Goal: Task Accomplishment & Management: Manage account settings

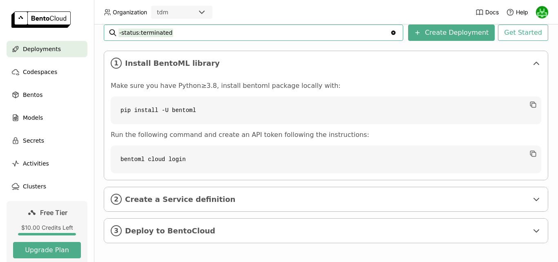
scroll to position [126, 0]
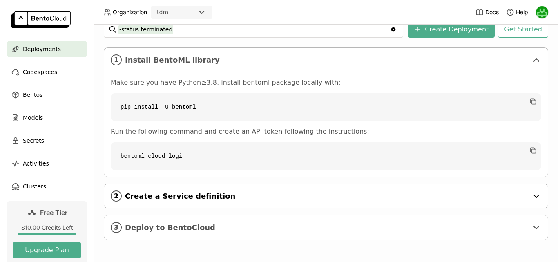
click at [206, 203] on div "2 Create a Service definition" at bounding box center [326, 196] width 444 height 24
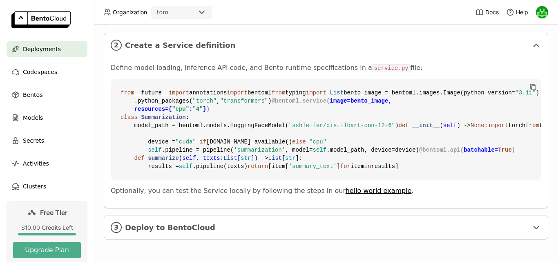
scroll to position [424, 0]
click at [123, 230] on div "3 Deploy to BentoCloud" at bounding box center [326, 227] width 444 height 24
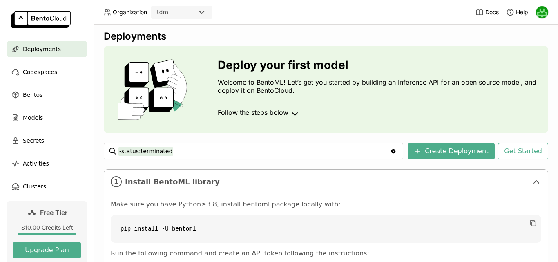
scroll to position [0, 0]
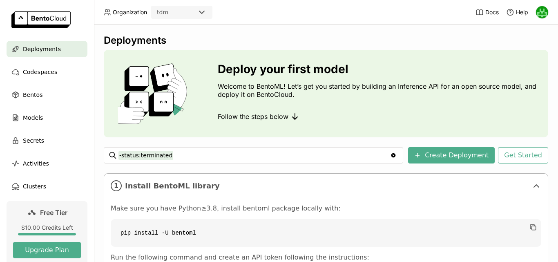
click at [541, 13] on img at bounding box center [542, 12] width 12 height 12
click at [527, 57] on span "API Tokens" at bounding box center [531, 54] width 29 height 7
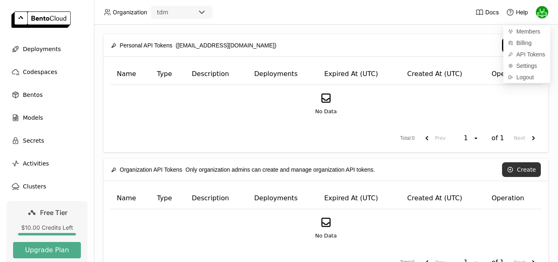
click at [515, 174] on button "Create" at bounding box center [521, 169] width 39 height 15
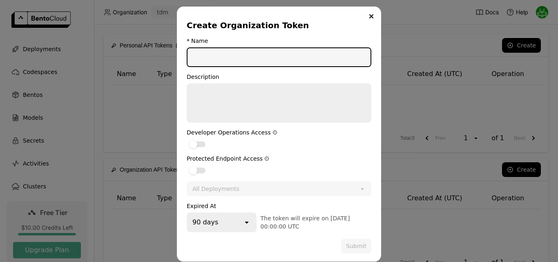
click at [222, 61] on input "dialog" at bounding box center [279, 57] width 183 height 18
click at [197, 145] on div "dialog" at bounding box center [197, 144] width 16 height 6
click at [187, 139] on input "dialog" at bounding box center [187, 139] width 0 height 0
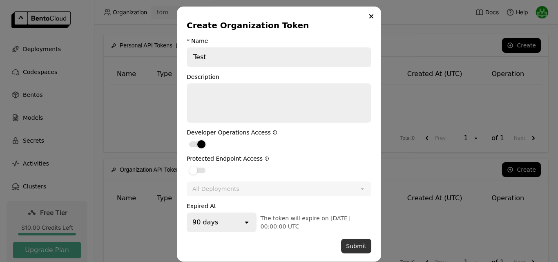
click at [348, 246] on button "Submit" at bounding box center [356, 246] width 30 height 15
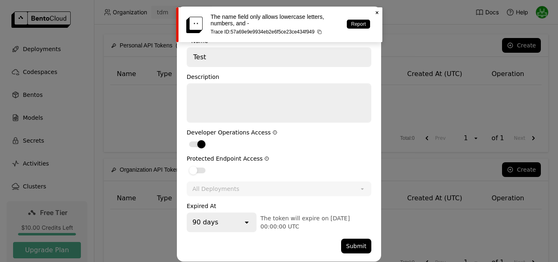
click at [378, 13] on icon "Close" at bounding box center [377, 12] width 7 height 7
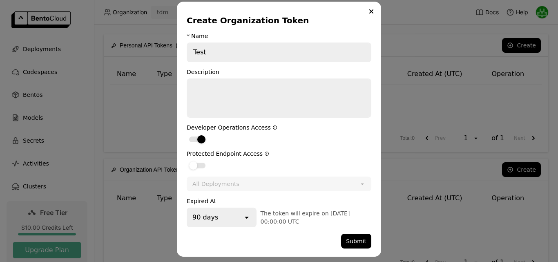
scroll to position [6, 0]
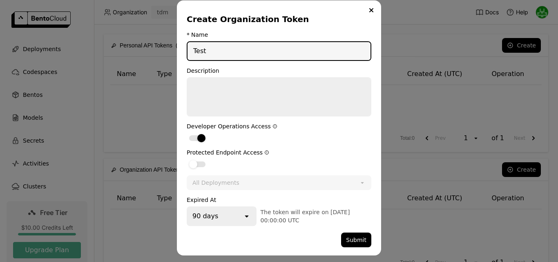
click at [209, 51] on input "Test" at bounding box center [279, 51] width 183 height 18
type input "Test1"
click at [355, 240] on button "Submit" at bounding box center [356, 240] width 30 height 15
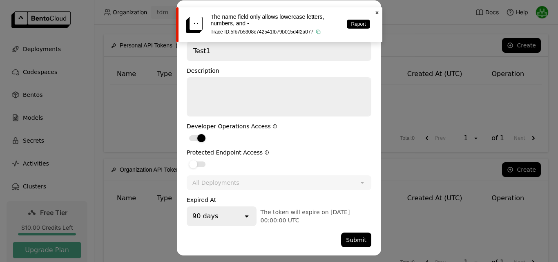
click at [318, 34] on icon "button" at bounding box center [319, 32] width 3 height 3
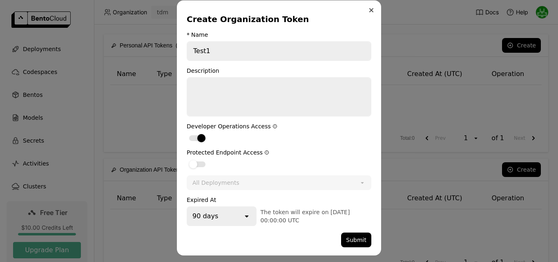
click at [369, 8] on icon "Close" at bounding box center [371, 10] width 4 height 4
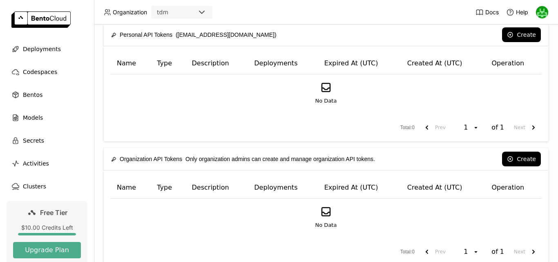
scroll to position [0, 0]
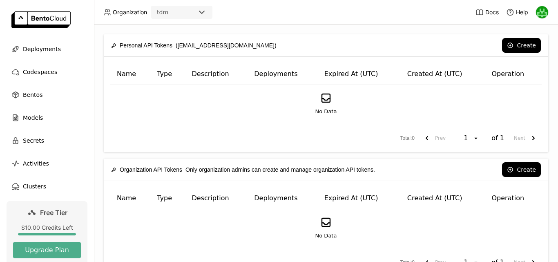
click at [146, 44] on span "Personal API Tokens" at bounding box center [146, 45] width 53 height 9
click at [416, 37] on div "Personal API Tokens ([EMAIL_ADDRESS][DOMAIN_NAME]) Create" at bounding box center [326, 45] width 430 height 22
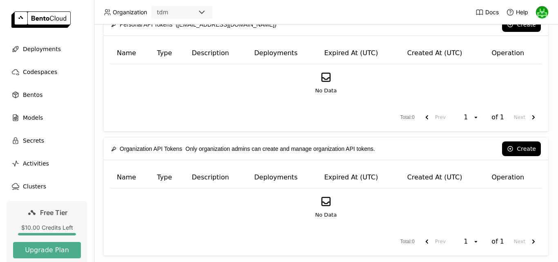
scroll to position [31, 0]
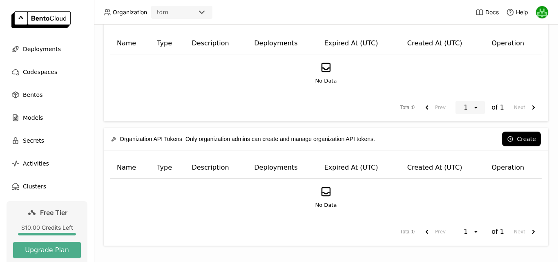
click at [461, 107] on div "1" at bounding box center [466, 107] width 11 height 8
click at [468, 126] on div "1" at bounding box center [467, 125] width 16 height 8
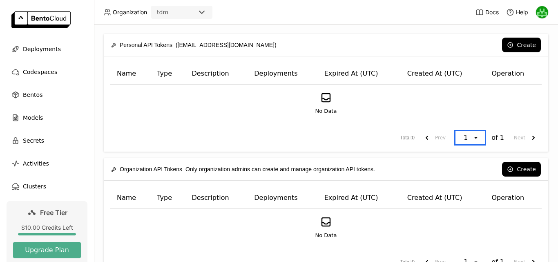
scroll to position [0, 0]
click at [434, 79] on th "Created At (UTC)" at bounding box center [443, 74] width 85 height 22
click at [543, 8] on img at bounding box center [542, 12] width 12 height 12
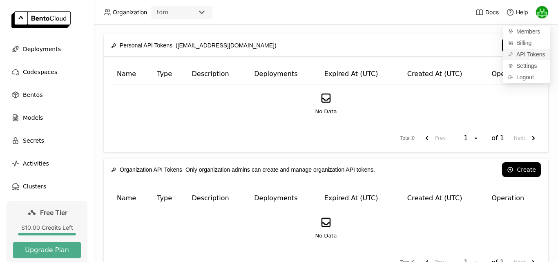
click at [506, 56] on link "API Tokens" at bounding box center [527, 54] width 47 height 11
click at [529, 54] on span "API Tokens" at bounding box center [531, 54] width 29 height 7
click at [530, 54] on span "API Tokens" at bounding box center [531, 54] width 29 height 7
click at [300, 116] on div "No Data" at bounding box center [326, 103] width 431 height 37
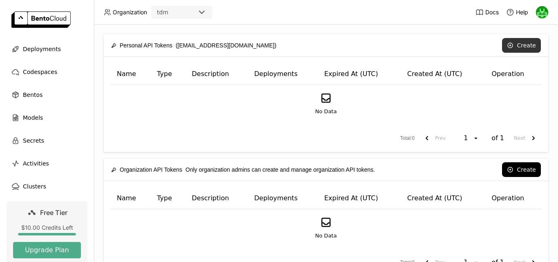
click at [518, 41] on button "Create" at bounding box center [521, 45] width 39 height 15
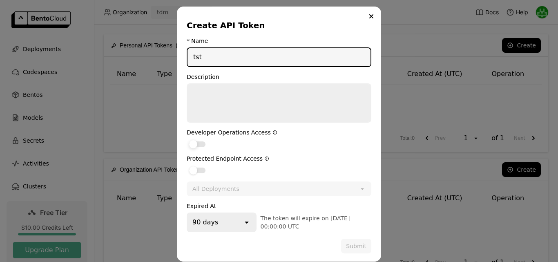
type input "tst"
click at [195, 141] on label "dialog" at bounding box center [279, 144] width 185 height 10
click at [187, 139] on input "dialog" at bounding box center [187, 139] width 0 height 0
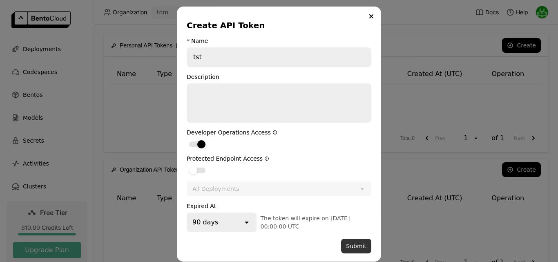
click at [345, 246] on button "Submit" at bounding box center [356, 246] width 30 height 15
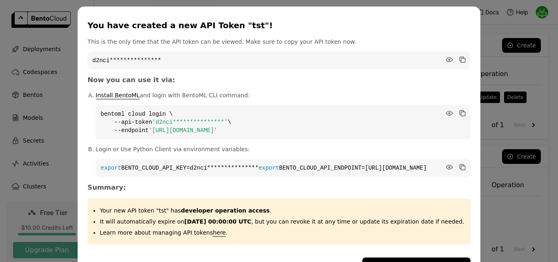
scroll to position [35, 0]
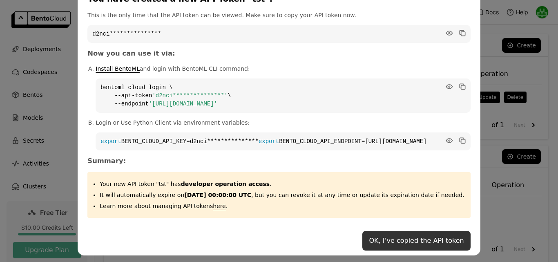
click at [393, 242] on button "OK, I’ve copied the API token" at bounding box center [417, 241] width 108 height 20
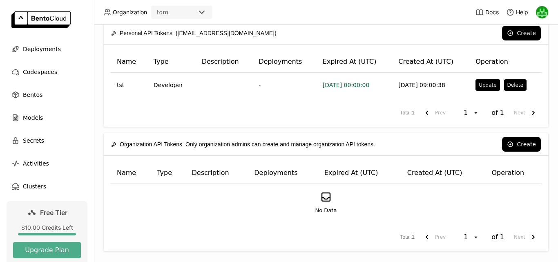
scroll to position [18, 0]
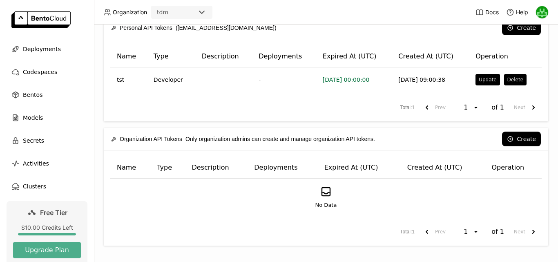
click at [25, 105] on ul "Deployments Codespaces Bentos Models Secrets Activities Clusters" at bounding box center [47, 118] width 94 height 154
click at [25, 117] on span "Models" at bounding box center [33, 118] width 20 height 10
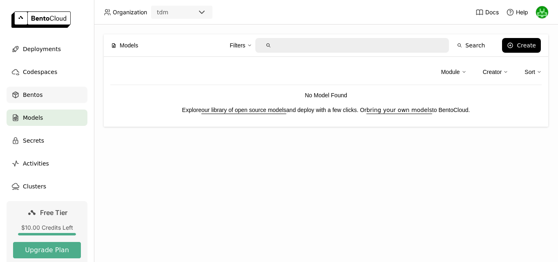
click at [28, 98] on span "Bentos" at bounding box center [33, 95] width 20 height 10
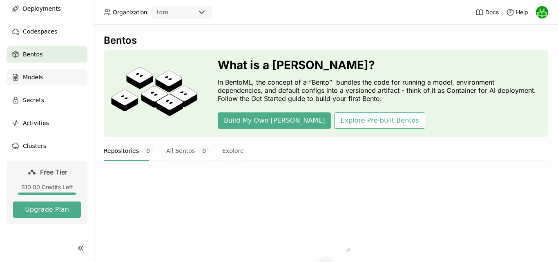
click at [36, 78] on span "Models" at bounding box center [33, 77] width 20 height 10
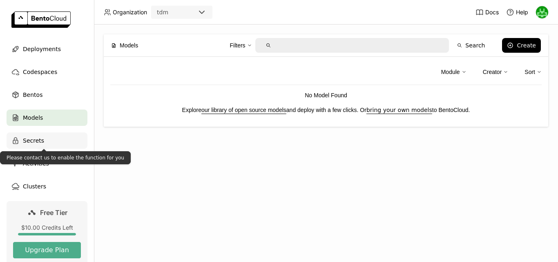
click at [24, 141] on span "Secrets" at bounding box center [33, 141] width 21 height 10
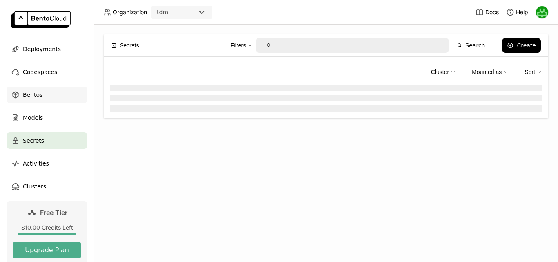
click at [36, 99] on span "Bentos" at bounding box center [33, 95] width 20 height 10
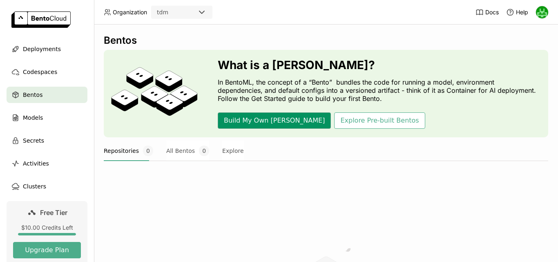
click at [256, 124] on button "Build My Own [PERSON_NAME]" at bounding box center [274, 120] width 113 height 16
